Goal: Information Seeking & Learning: Learn about a topic

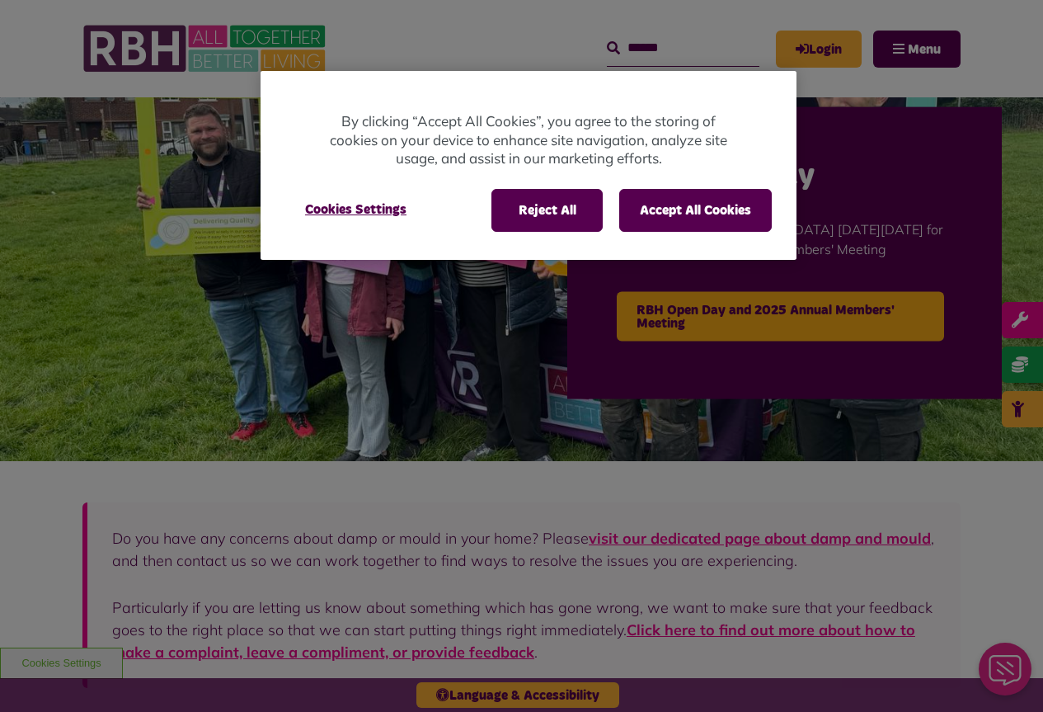
scroll to position [82, 0]
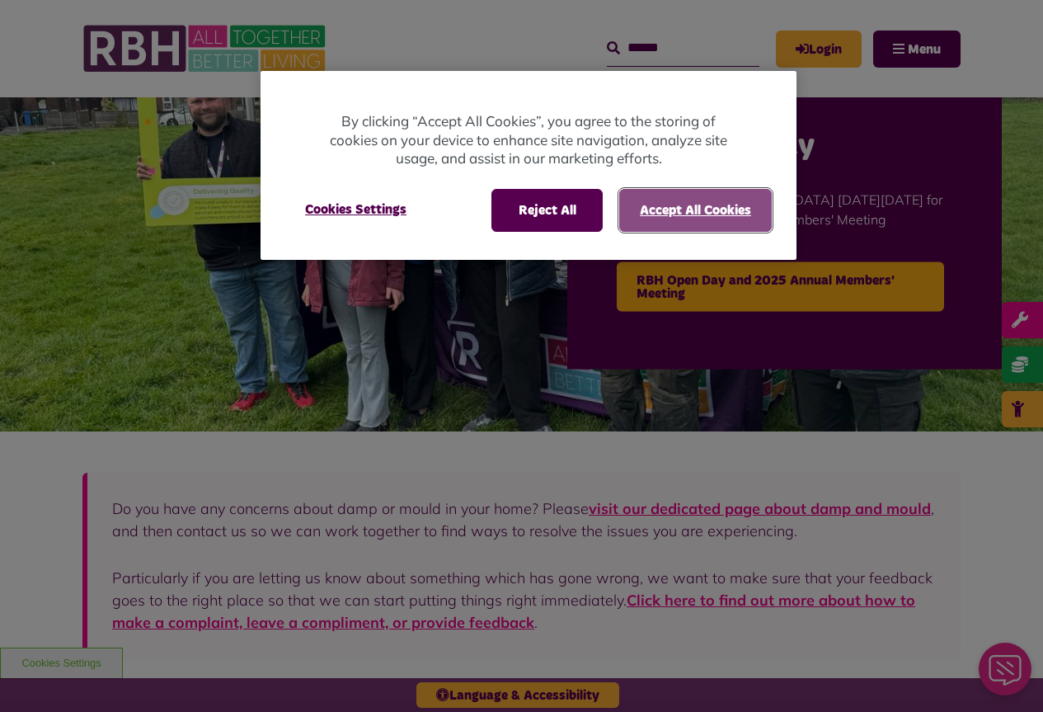
click at [717, 214] on button "Accept All Cookies" at bounding box center [695, 210] width 153 height 43
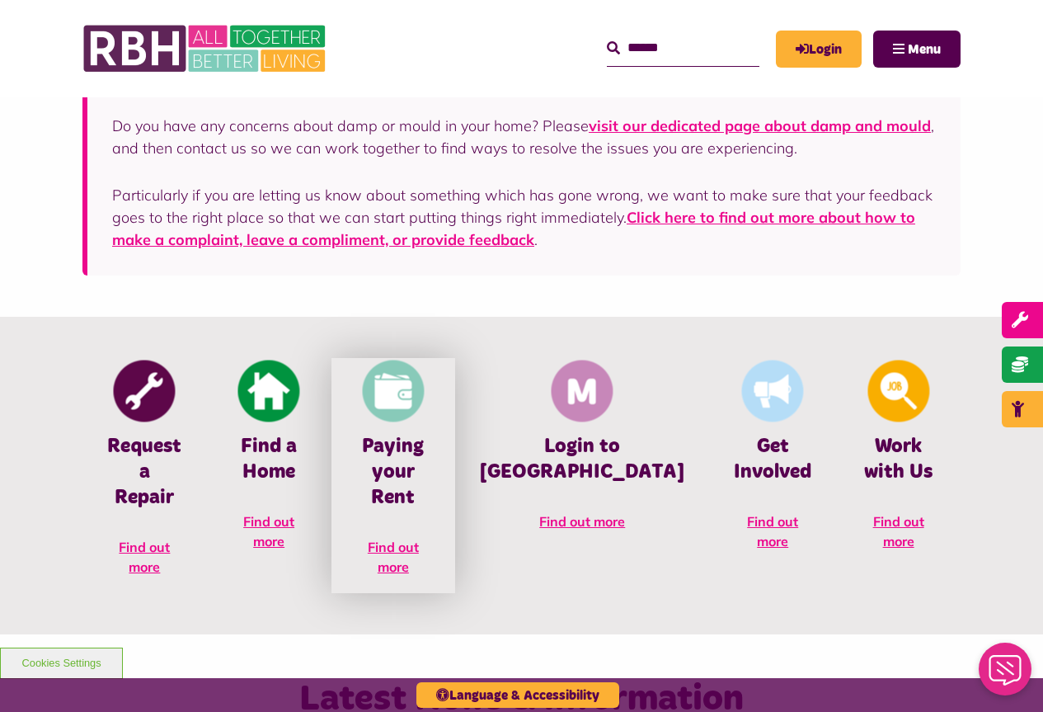
scroll to position [495, 0]
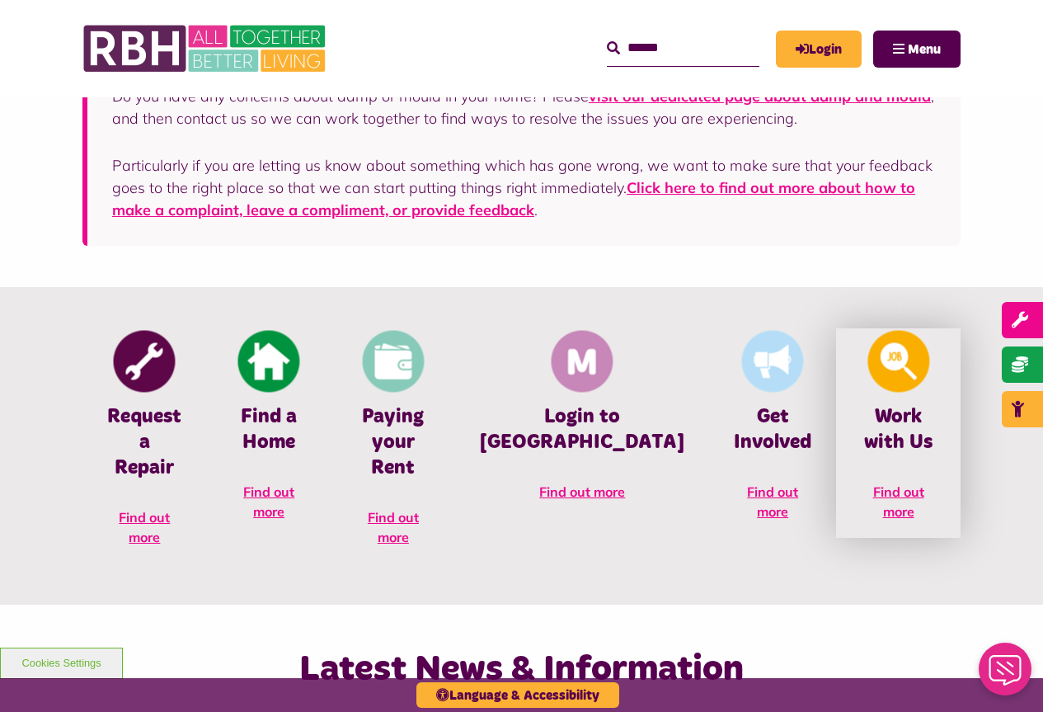
click at [904, 481] on link "Work with Us Find out more" at bounding box center [898, 433] width 125 height 210
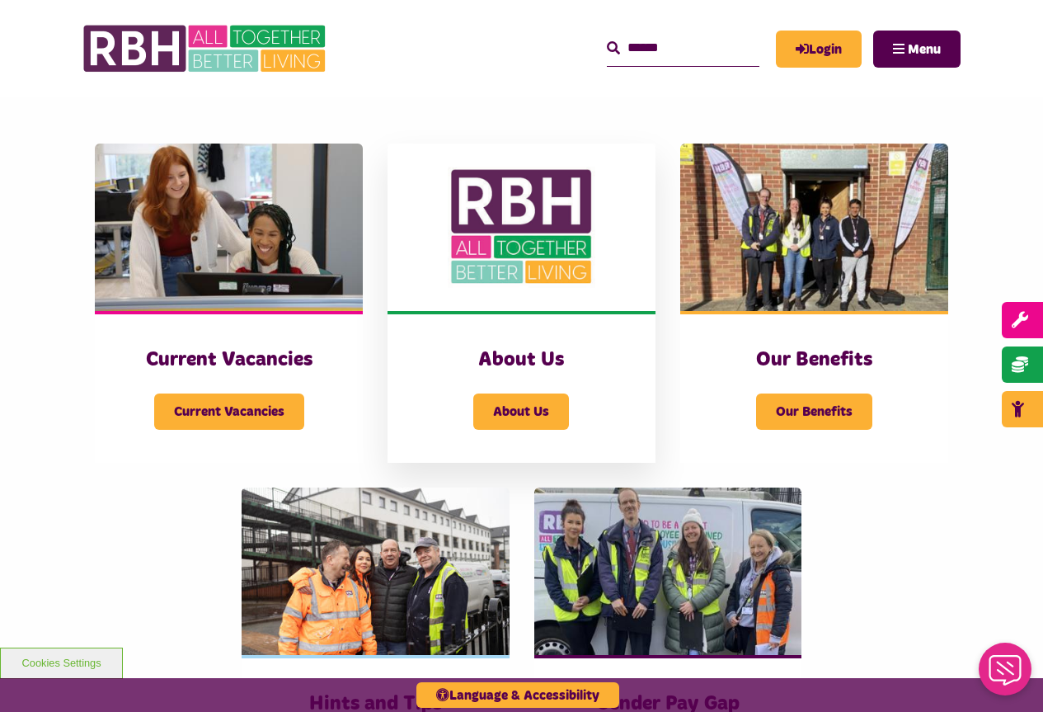
scroll to position [330, 0]
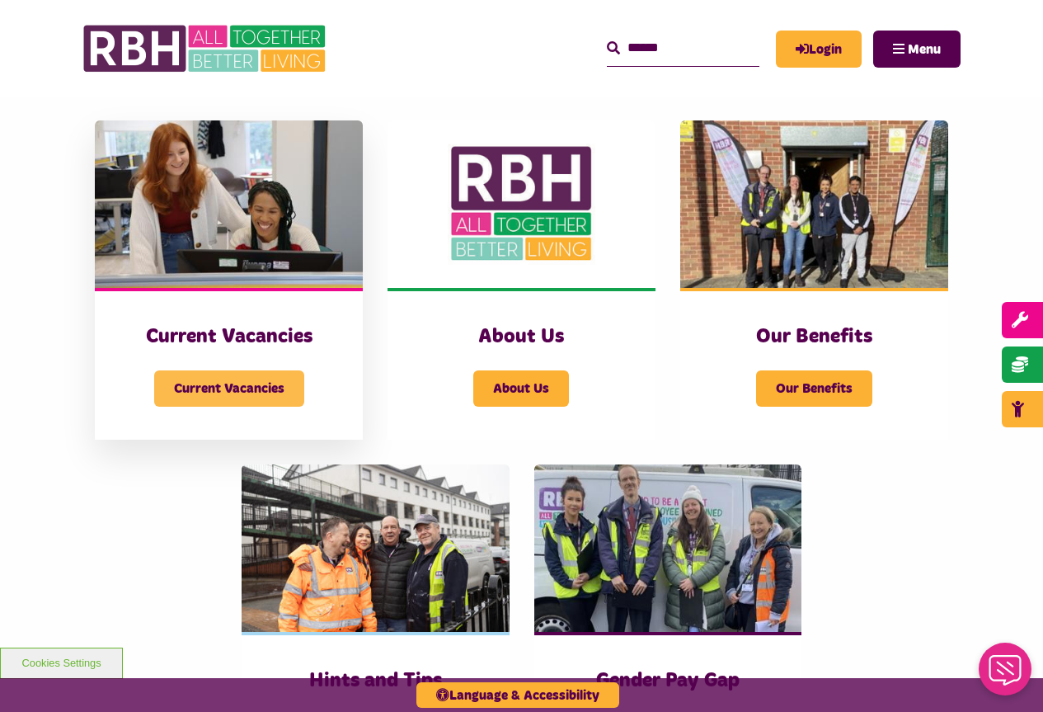
click at [216, 383] on span "Current Vacancies" at bounding box center [229, 388] width 150 height 36
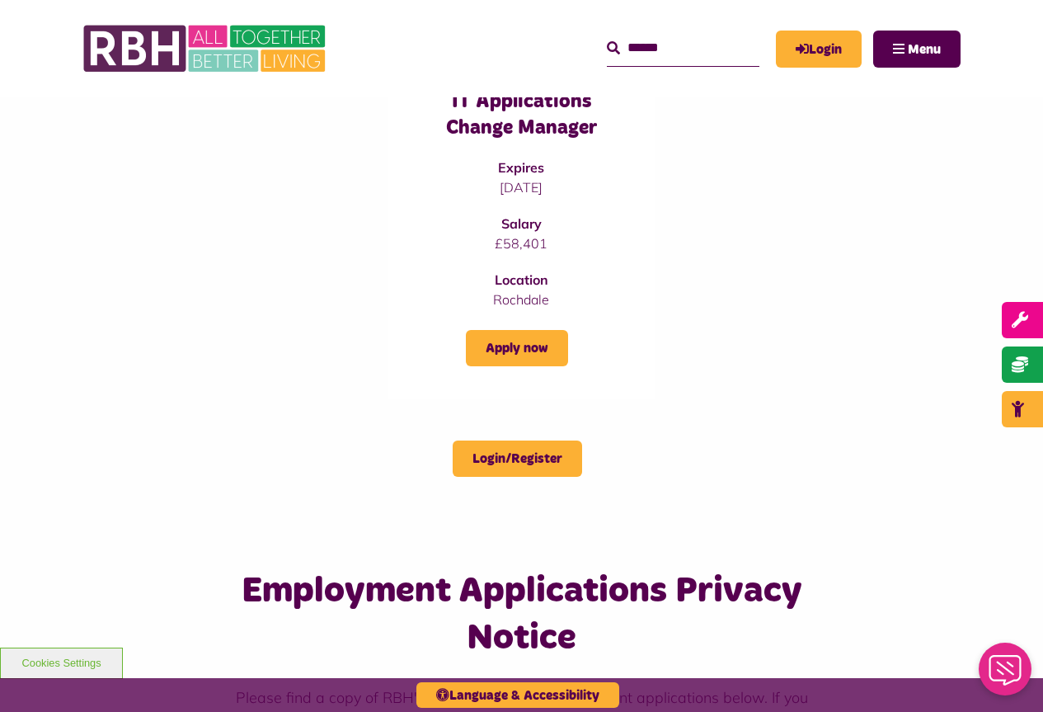
scroll to position [660, 0]
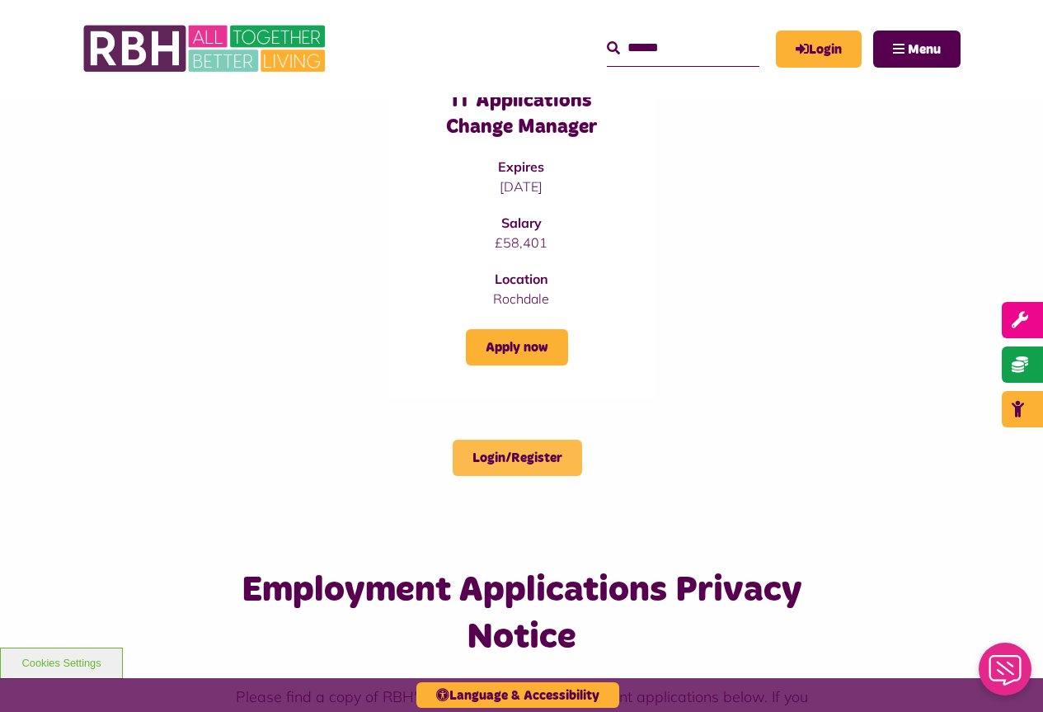
click at [488, 457] on link "Login/Register" at bounding box center [518, 458] width 130 height 36
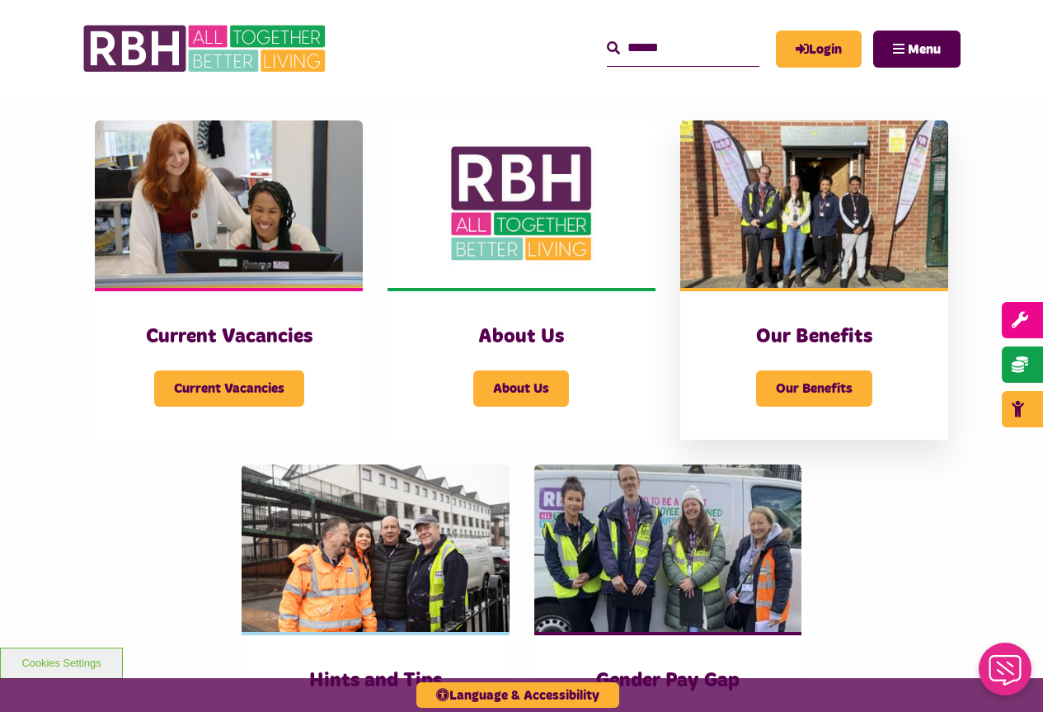
click at [797, 219] on img at bounding box center [815, 203] width 268 height 167
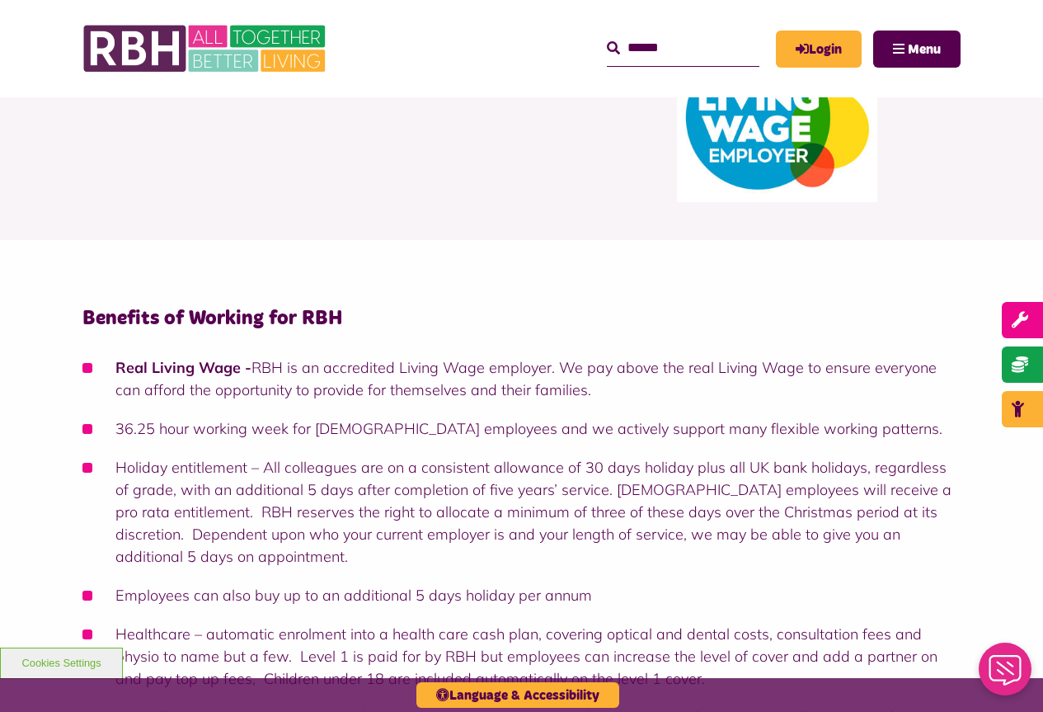
scroll to position [165, 0]
